Goal: Download file/media

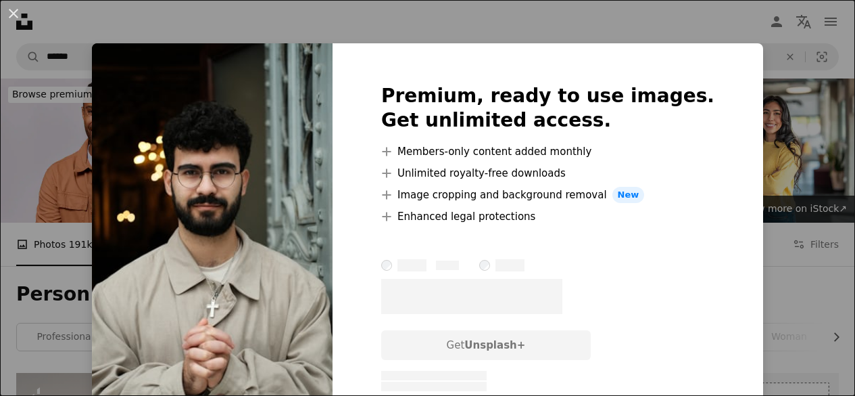
scroll to position [889, 0]
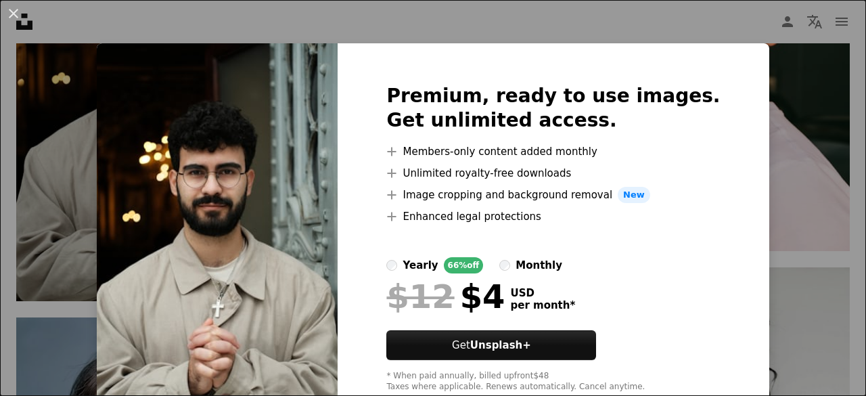
click at [73, 201] on div "An X shape Premium, ready to use images. Get unlimited access. A plus sign Memb…" at bounding box center [433, 198] width 866 height 396
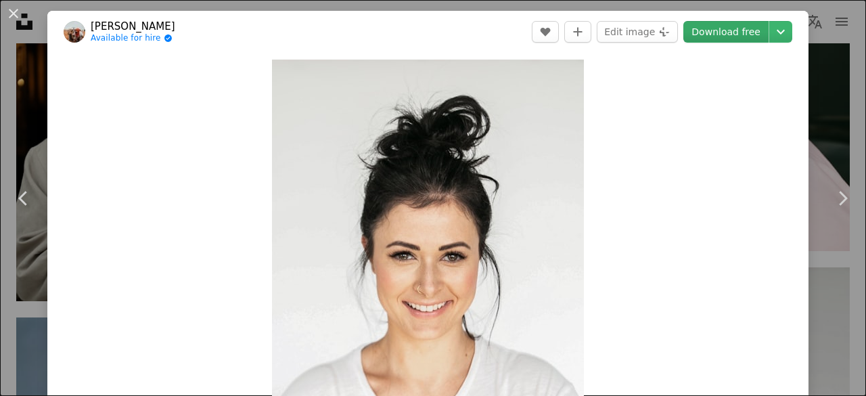
click at [705, 31] on link "Download free" at bounding box center [725, 32] width 85 height 22
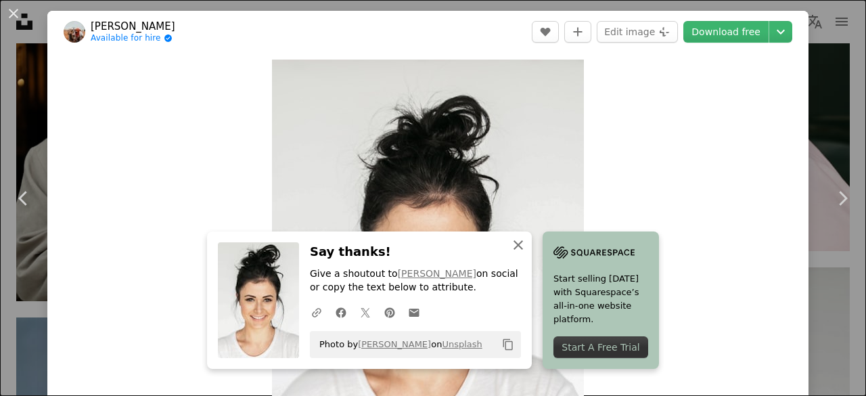
click at [510, 244] on icon "An X shape" at bounding box center [518, 245] width 16 height 16
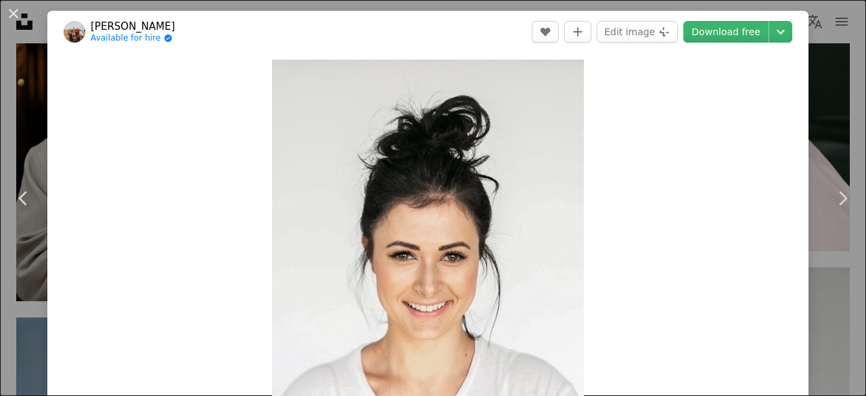
click at [818, 87] on div "An X shape Chevron left Chevron right [PERSON_NAME] Available for hire A checkm…" at bounding box center [433, 198] width 866 height 396
